Goal: Task Accomplishment & Management: Manage account settings

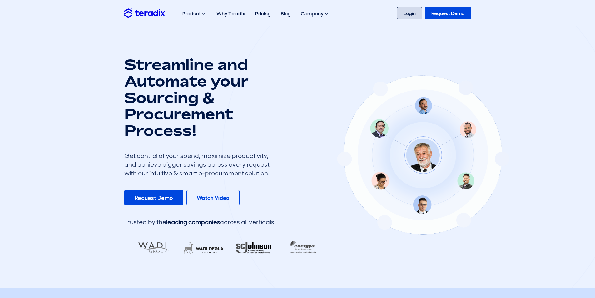
click at [413, 15] on link "Login" at bounding box center [409, 13] width 25 height 13
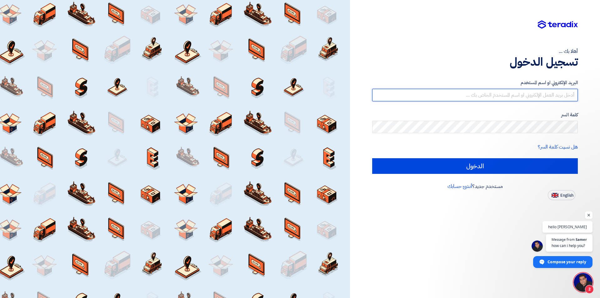
click at [489, 99] on input "text" at bounding box center [475, 95] width 206 height 13
type input "info@univisionegypt.com"
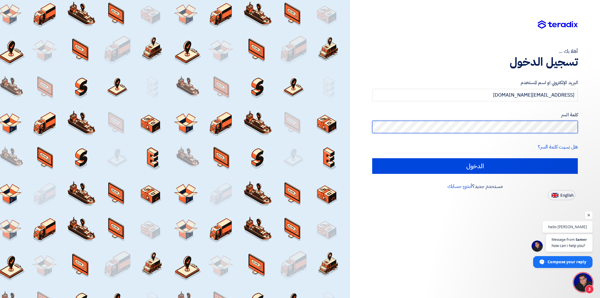
click at [372, 158] on input "الدخول" at bounding box center [475, 166] width 206 height 16
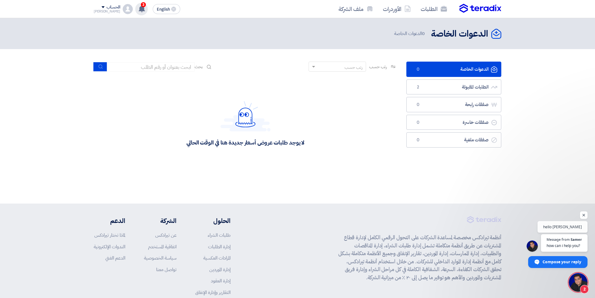
click at [138, 9] on div "3 تم مشاهدة العرض المقدم للطلب "سيور" من قبل العميل 44 minutes ago تم نشر طلب ع…" at bounding box center [141, 9] width 13 height 13
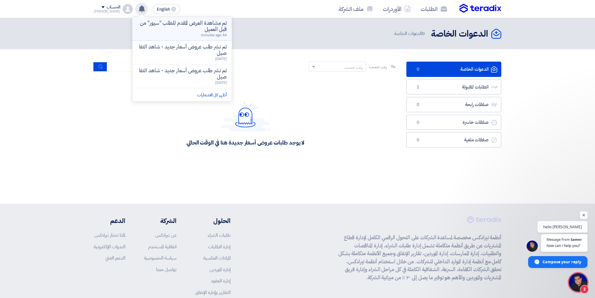
click at [189, 29] on p "تم مشاهدة العرض المقدم للطلب "سيور" من قبل العميل" at bounding box center [182, 26] width 89 height 13
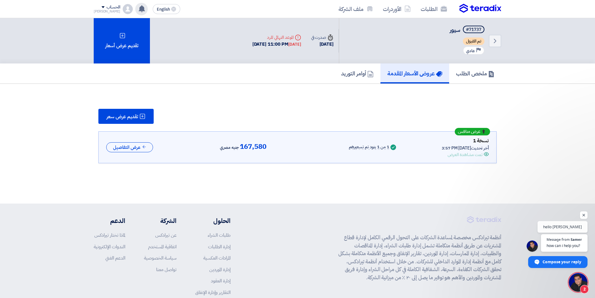
click at [138, 8] on icon at bounding box center [141, 8] width 7 height 7
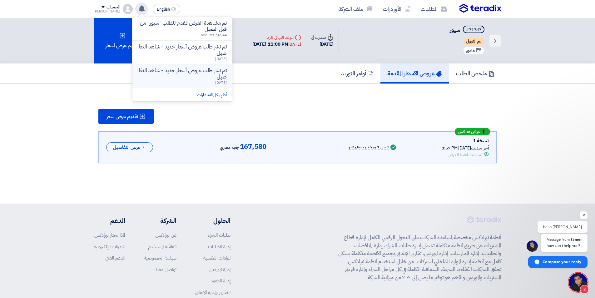
click at [204, 75] on p "تم نشر طلب عروض أسعار جديد - شاهد التفاصيل" at bounding box center [182, 74] width 89 height 13
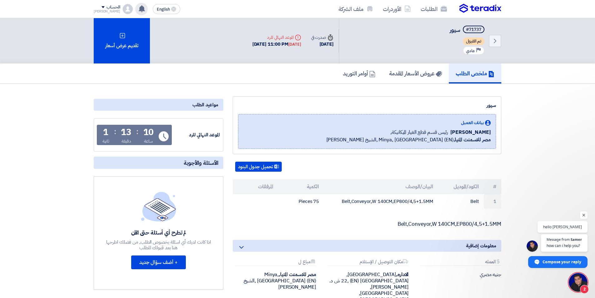
click at [138, 11] on icon at bounding box center [141, 8] width 7 height 7
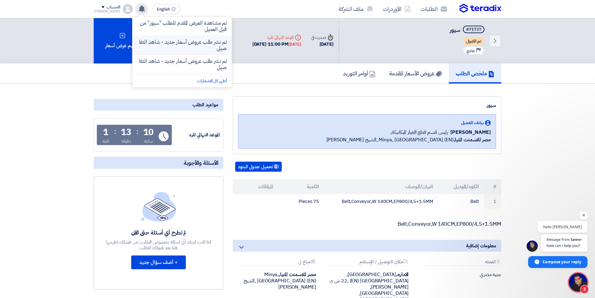
click at [148, 45] on p "تم نشر طلب عروض أسعار جديد - شاهد التفاصيل" at bounding box center [182, 45] width 89 height 13
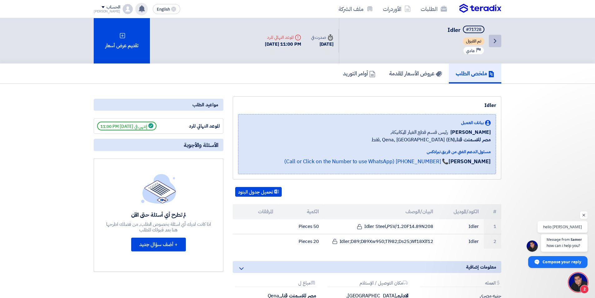
click at [492, 38] on icon "Back" at bounding box center [496, 41] width 8 height 8
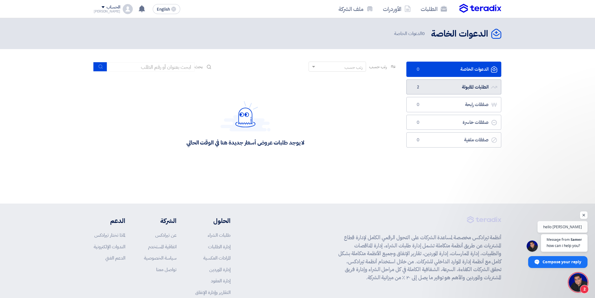
click at [463, 86] on link "الطلبات المقبولة الطلبات المقبولة 2" at bounding box center [454, 86] width 95 height 15
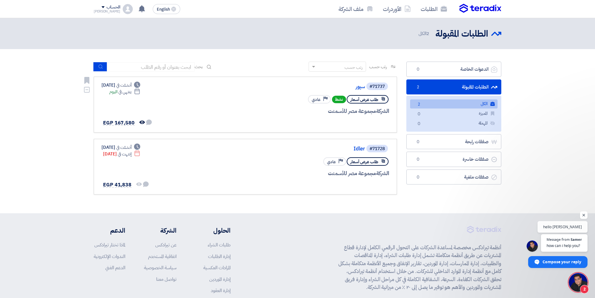
click at [284, 104] on div "طلب عرض أسعار نشط Priority عادي" at bounding box center [314, 99] width 150 height 11
click at [376, 102] on span "طلب عرض أسعار" at bounding box center [365, 100] width 28 height 6
click at [102, 7] on span at bounding box center [103, 7] width 3 height 2
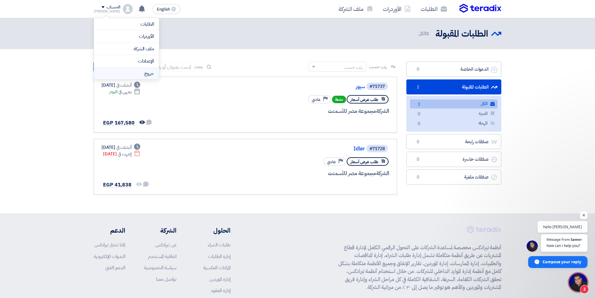
click at [145, 73] on li "خروج" at bounding box center [126, 74] width 65 height 12
